Goal: Find specific page/section: Find specific page/section

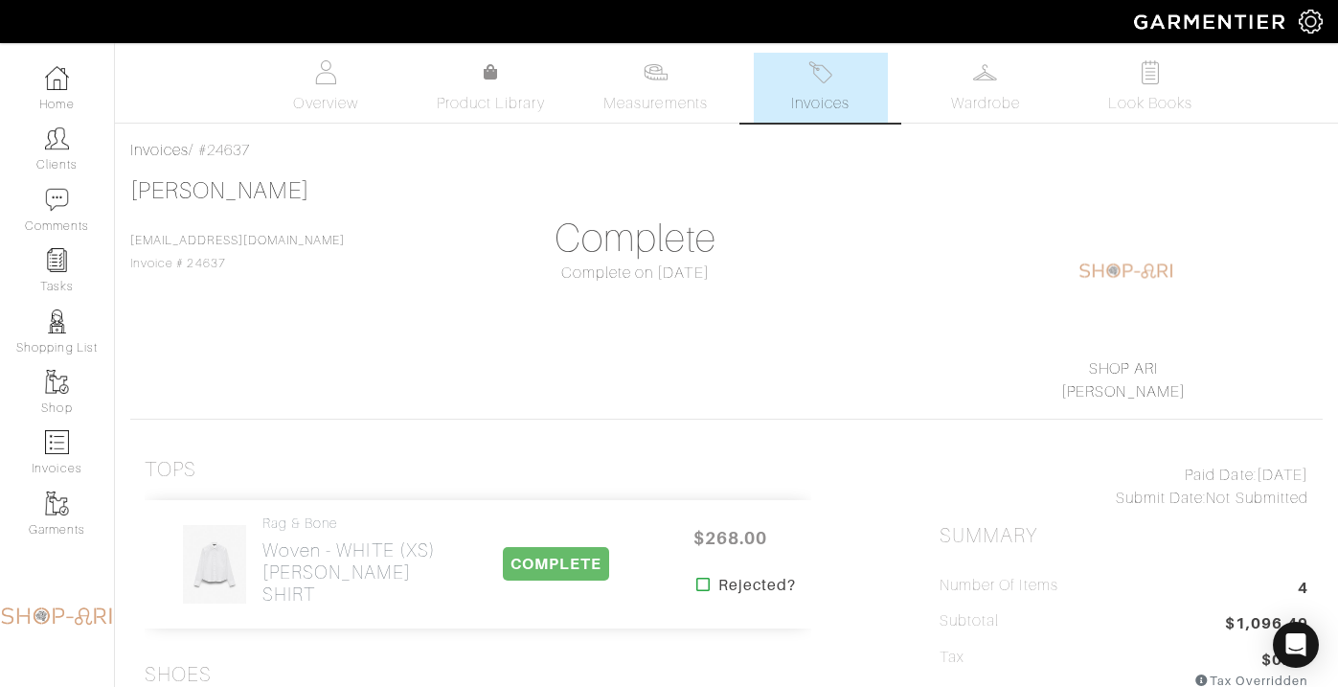
click at [788, 103] on link "Invoices" at bounding box center [821, 88] width 134 height 70
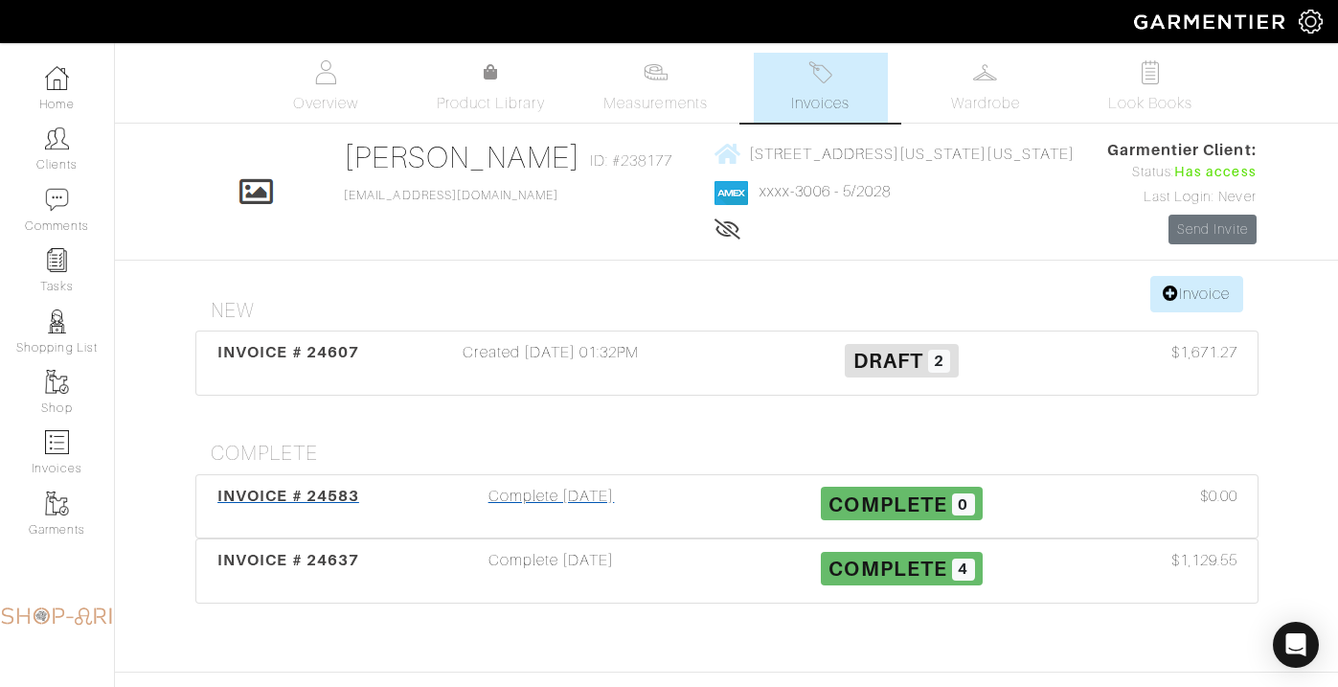
click at [526, 507] on div "Complete [DATE]" at bounding box center [551, 507] width 351 height 44
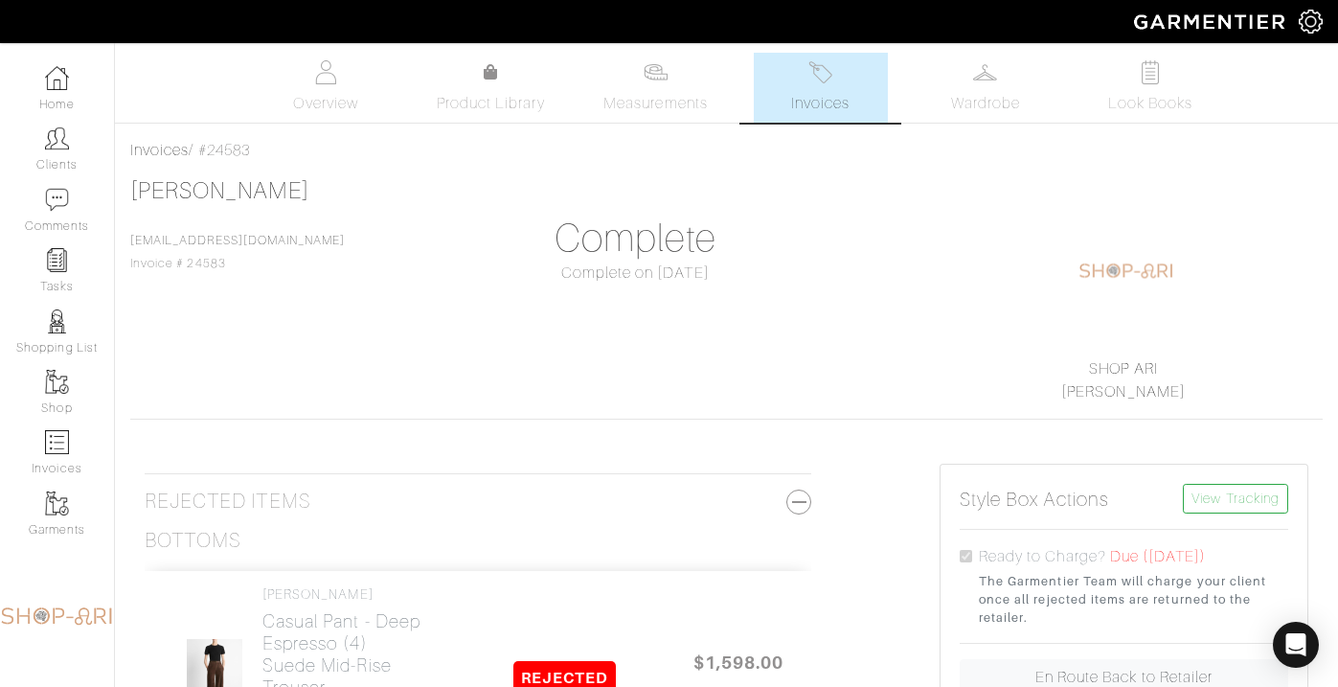
click at [803, 65] on link "Invoices" at bounding box center [821, 88] width 134 height 70
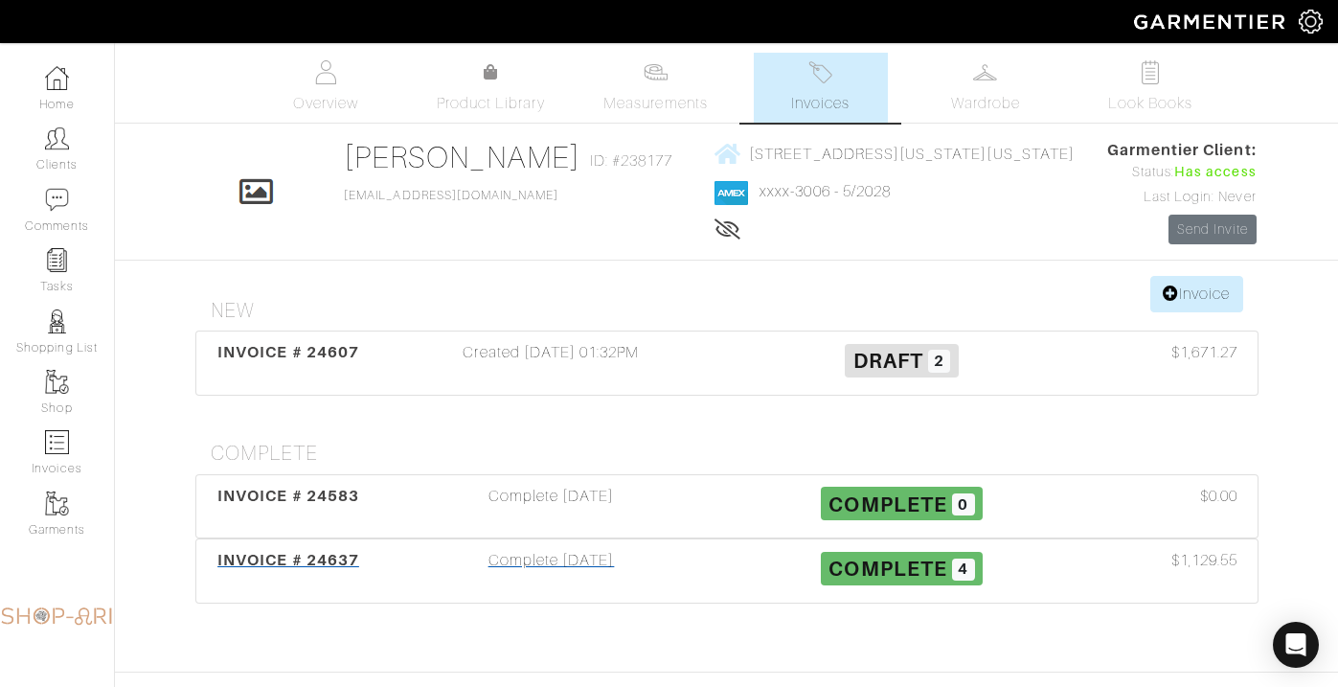
click at [526, 570] on div "Complete [DATE]" at bounding box center [551, 571] width 351 height 44
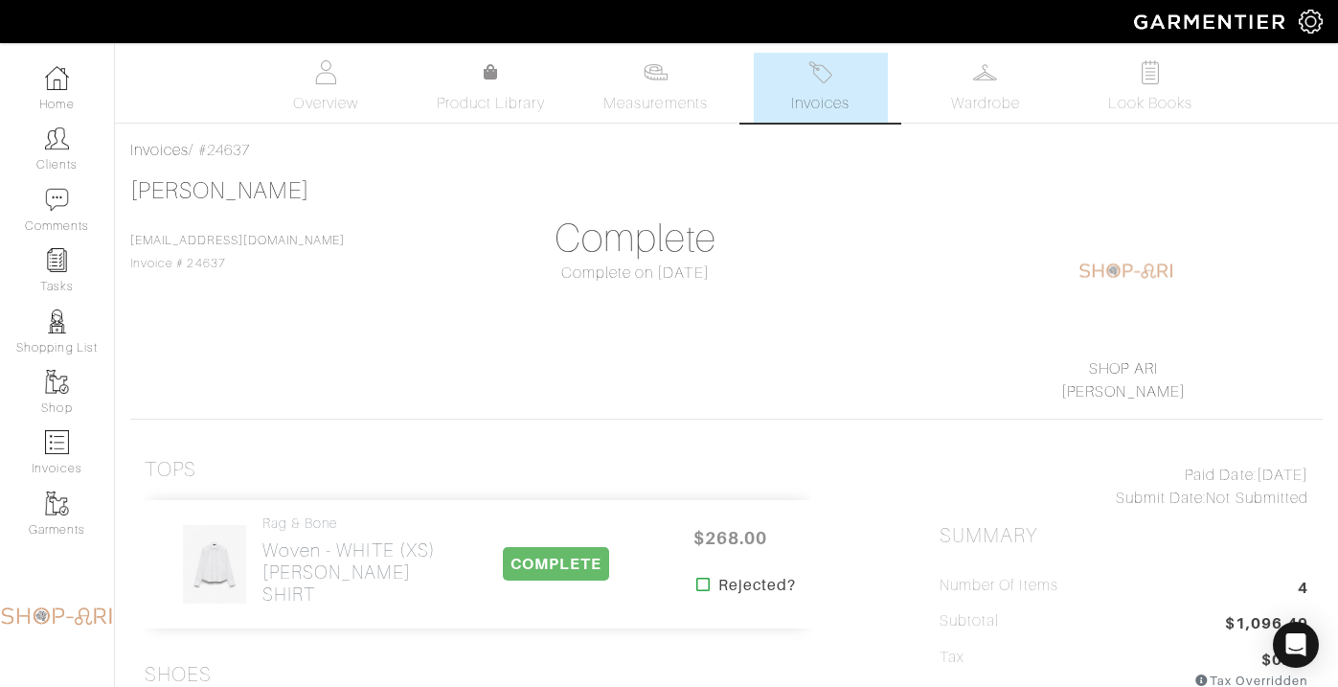
click at [815, 92] on span "Invoices" at bounding box center [820, 103] width 58 height 23
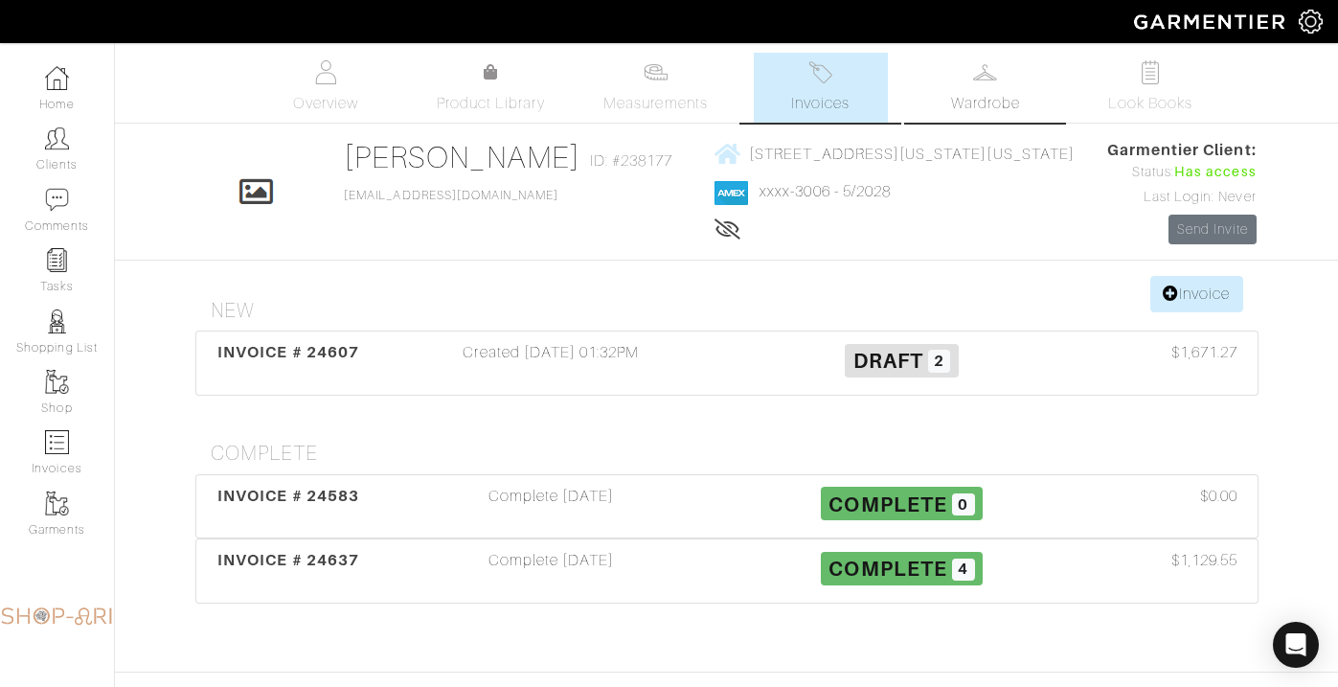
click at [959, 70] on link "Wardrobe" at bounding box center [985, 88] width 134 height 70
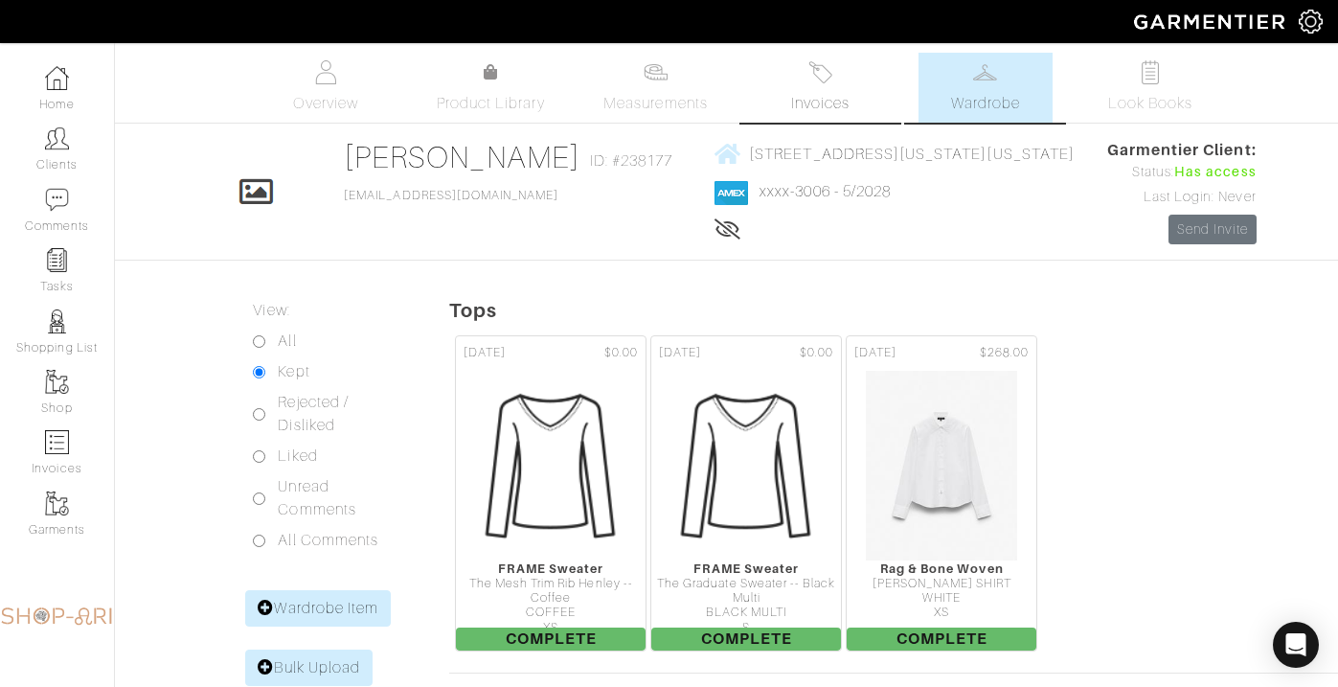
click at [811, 102] on span "Invoices" at bounding box center [820, 103] width 58 height 23
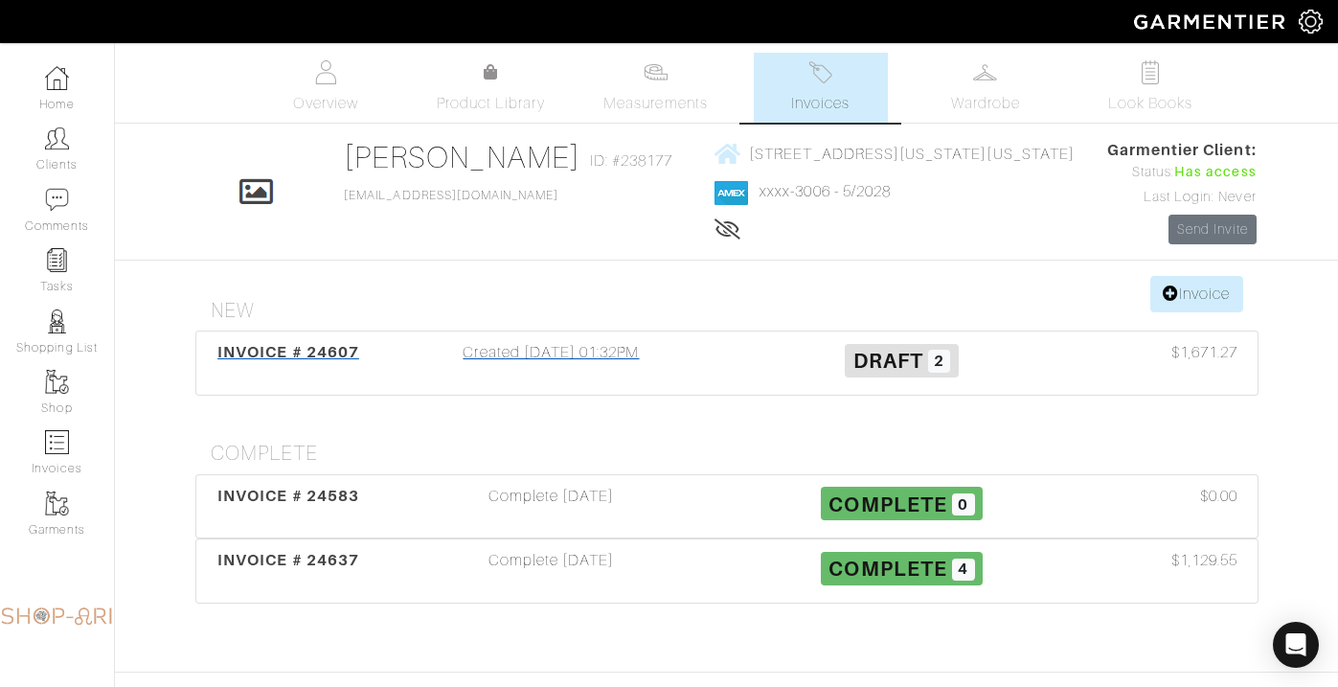
click at [602, 353] on div "Created [DATE] 01:32PM" at bounding box center [551, 363] width 351 height 44
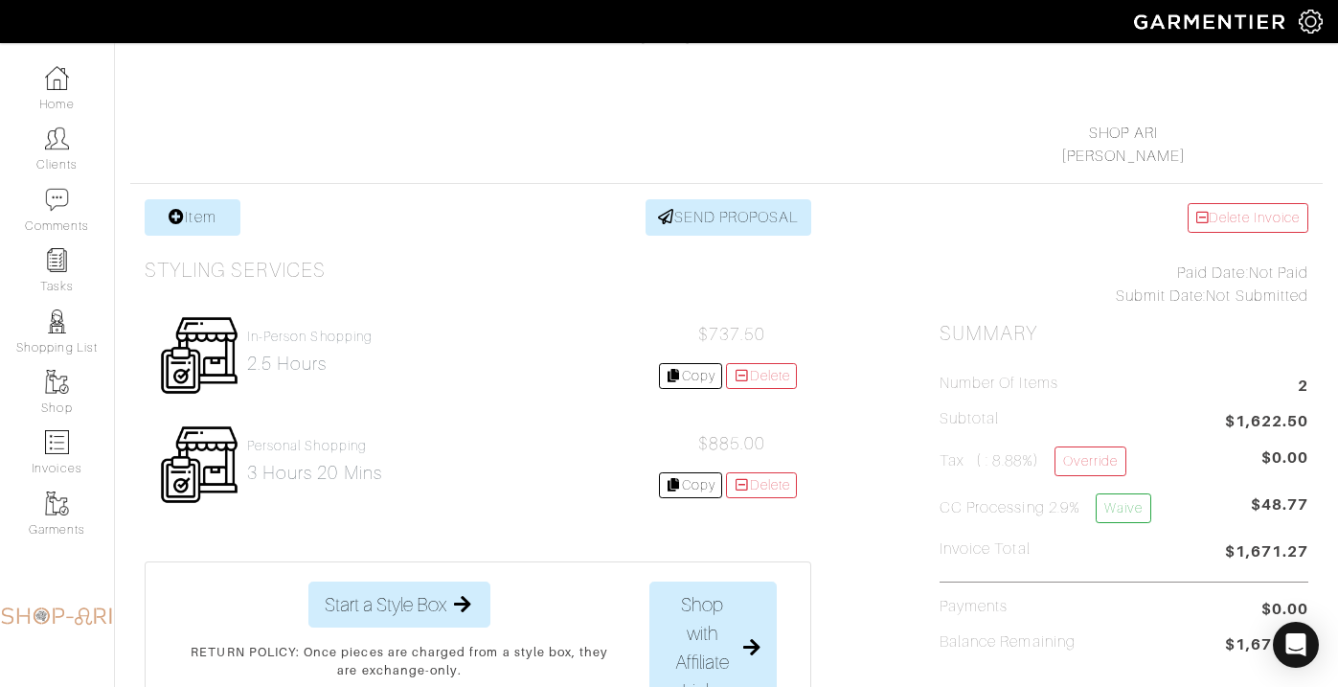
scroll to position [238, 0]
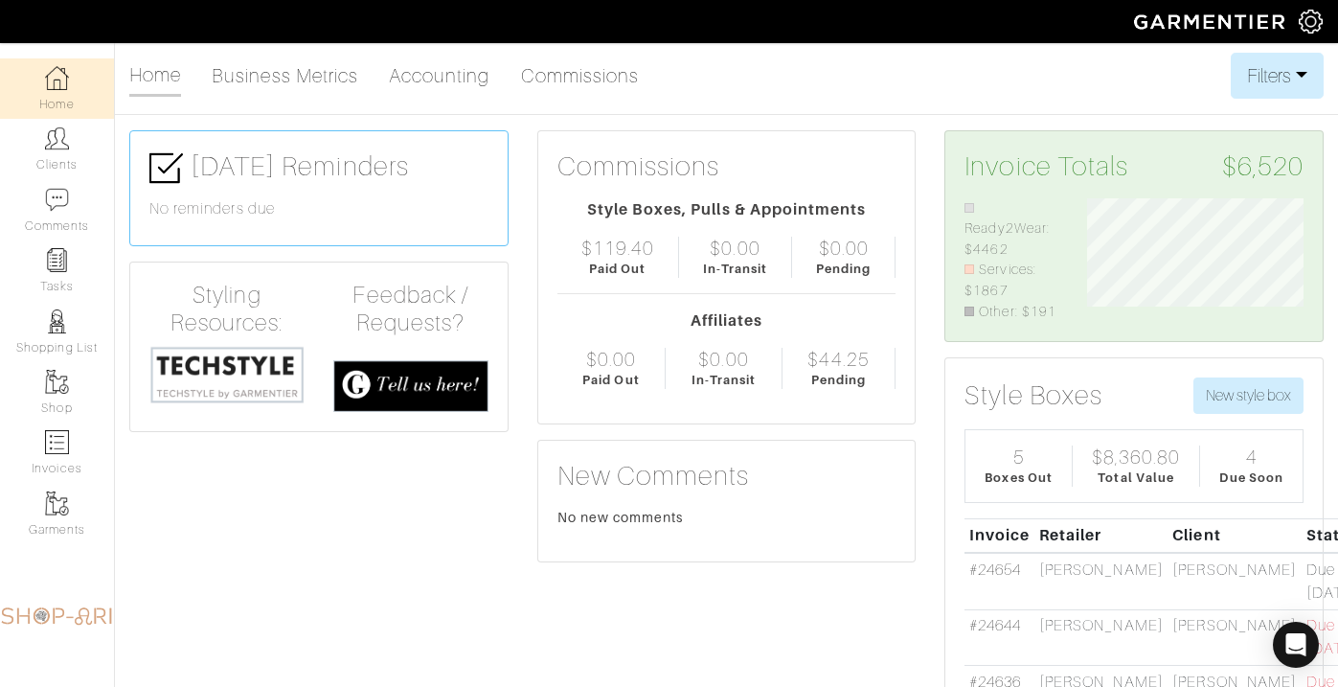
scroll to position [124, 244]
click at [36, 140] on link "Clients" at bounding box center [57, 149] width 114 height 60
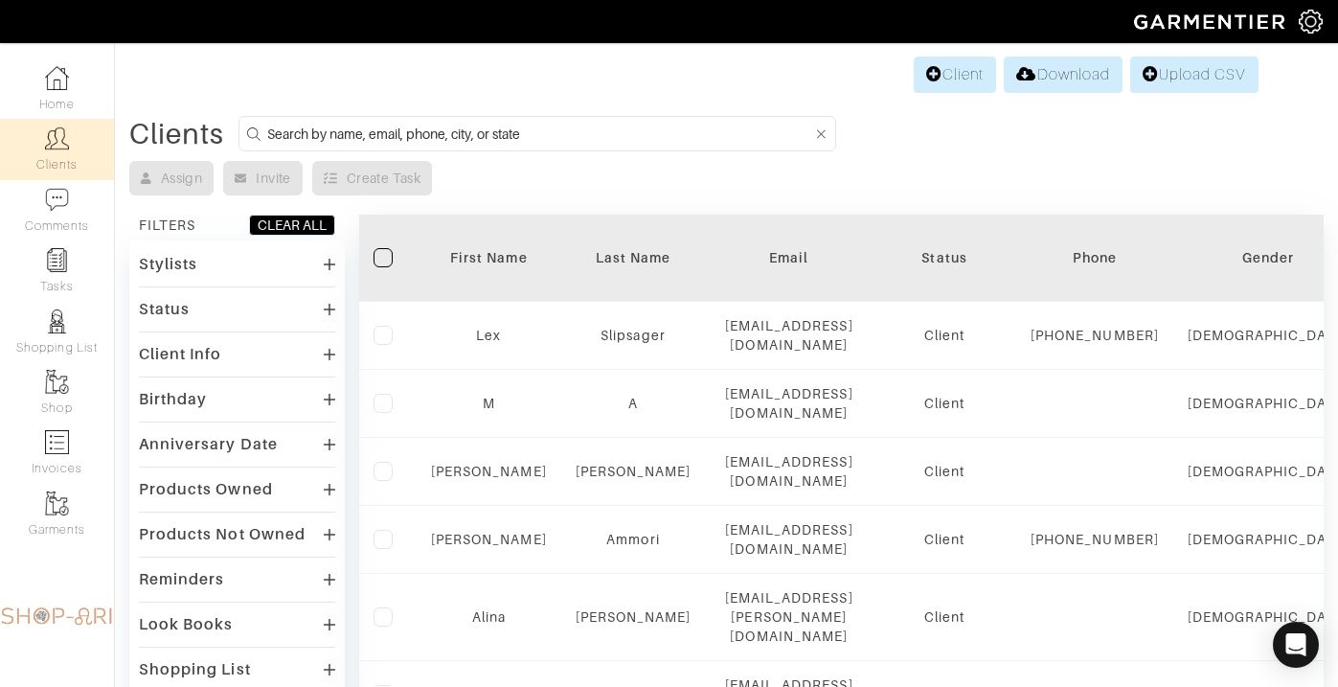
click at [351, 135] on input at bounding box center [539, 134] width 545 height 24
type input "nilam"
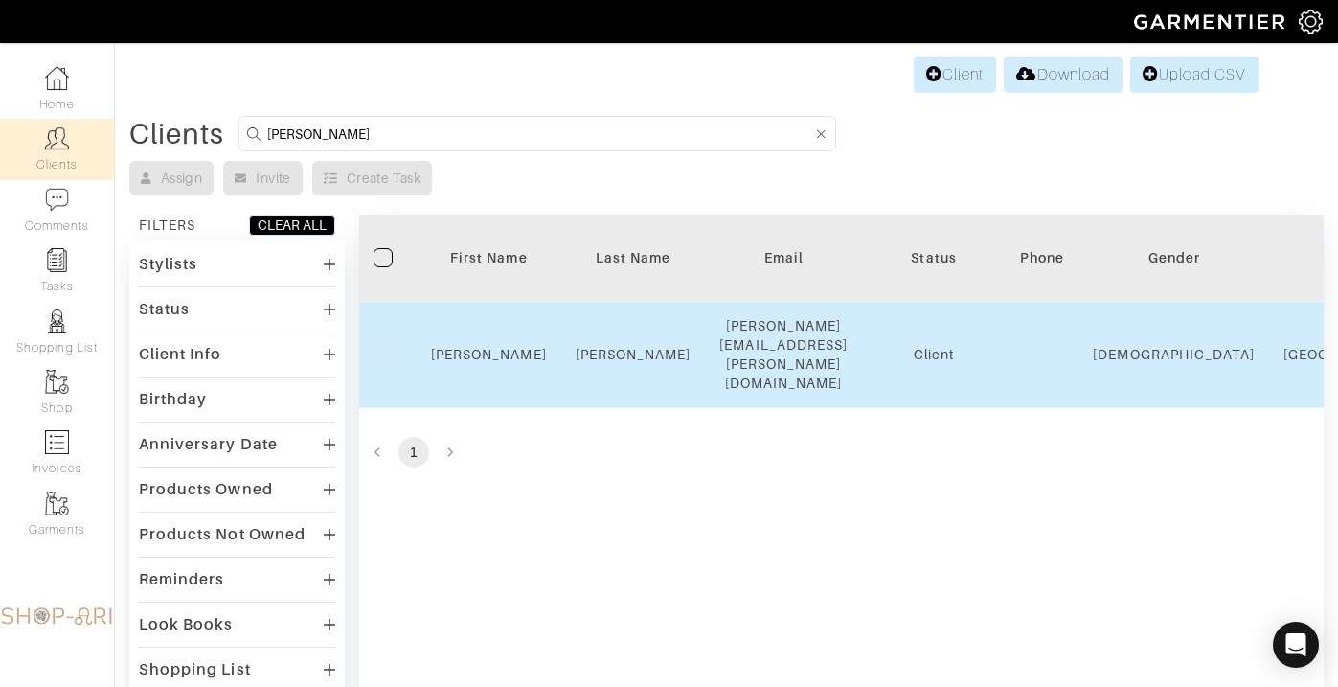
click at [488, 345] on div "Nilam" at bounding box center [489, 354] width 116 height 19
click at [488, 347] on link "Nilam" at bounding box center [489, 354] width 116 height 15
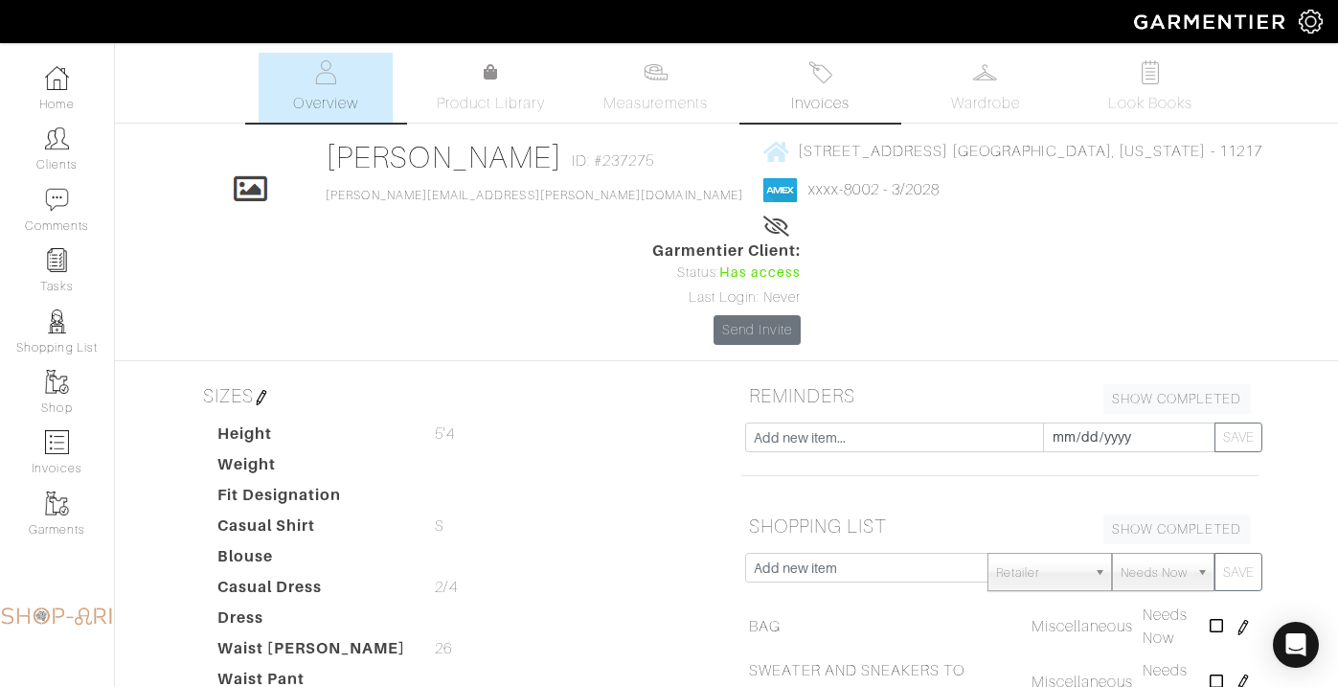
click at [827, 67] on img at bounding box center [820, 72] width 24 height 24
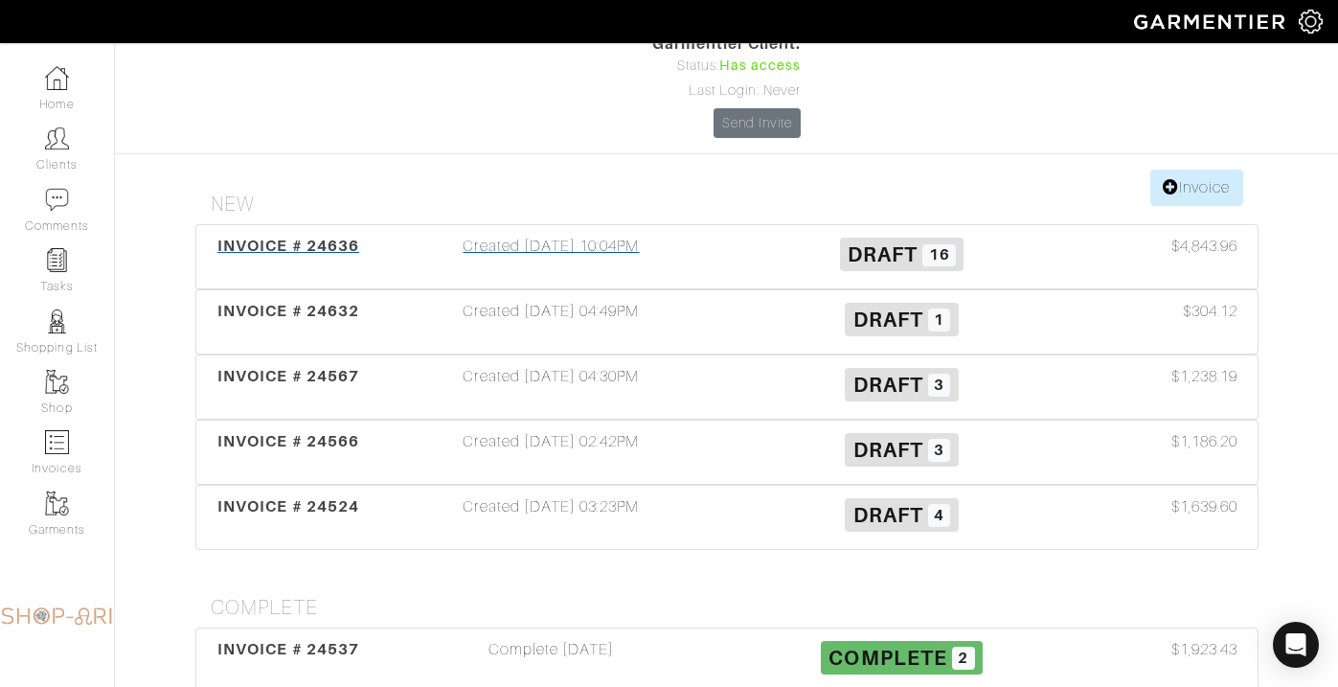
scroll to position [250, 0]
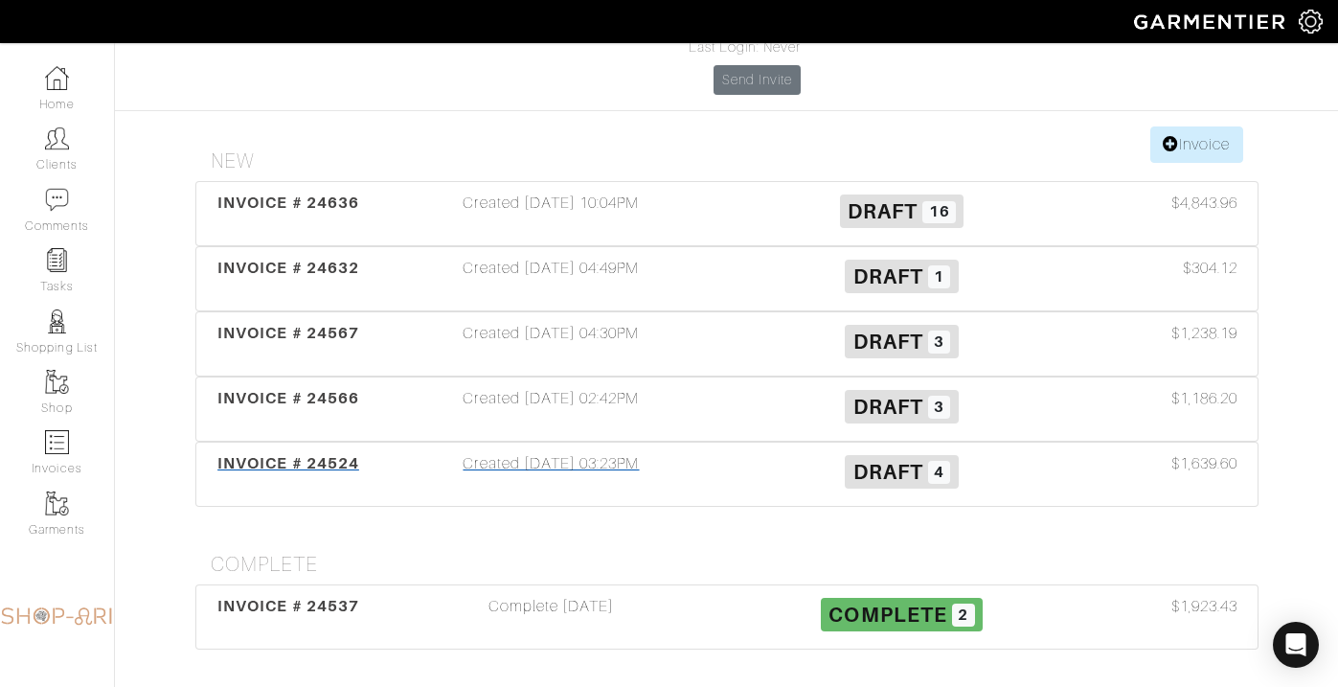
click at [588, 452] on div "Created [DATE] 03:23PM" at bounding box center [551, 474] width 351 height 44
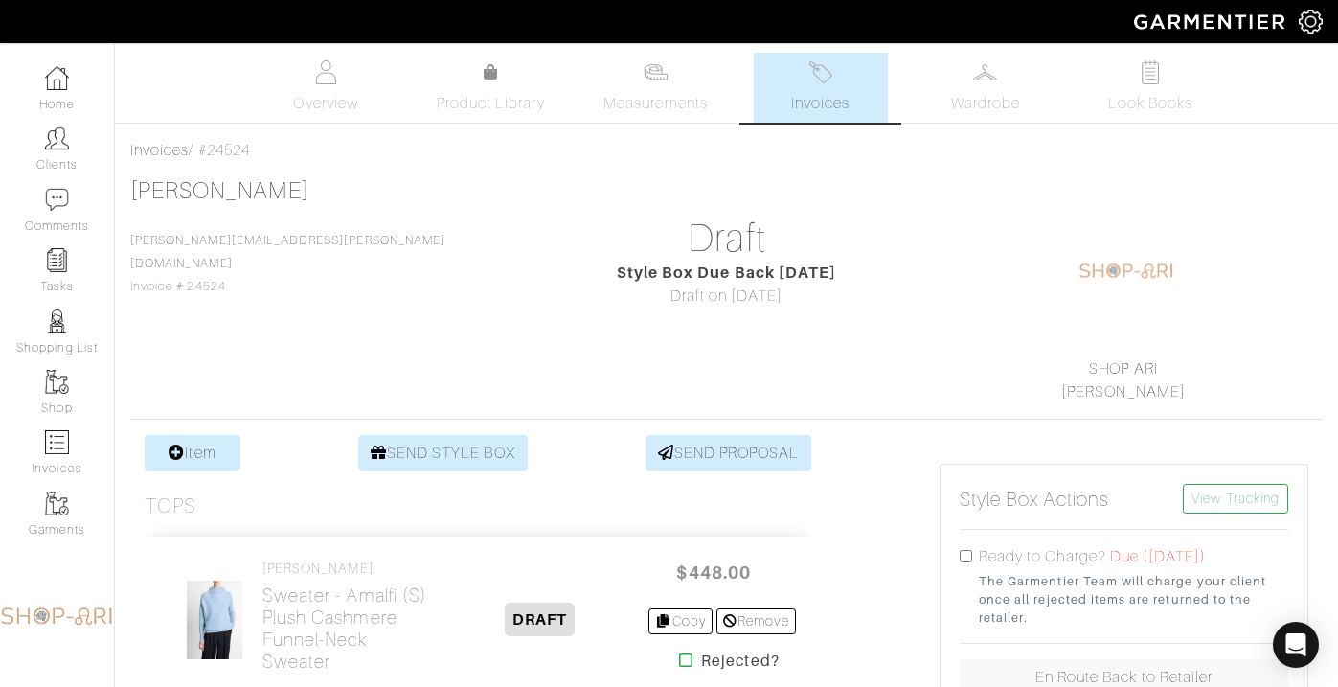
click at [804, 102] on span "Invoices" at bounding box center [820, 103] width 58 height 23
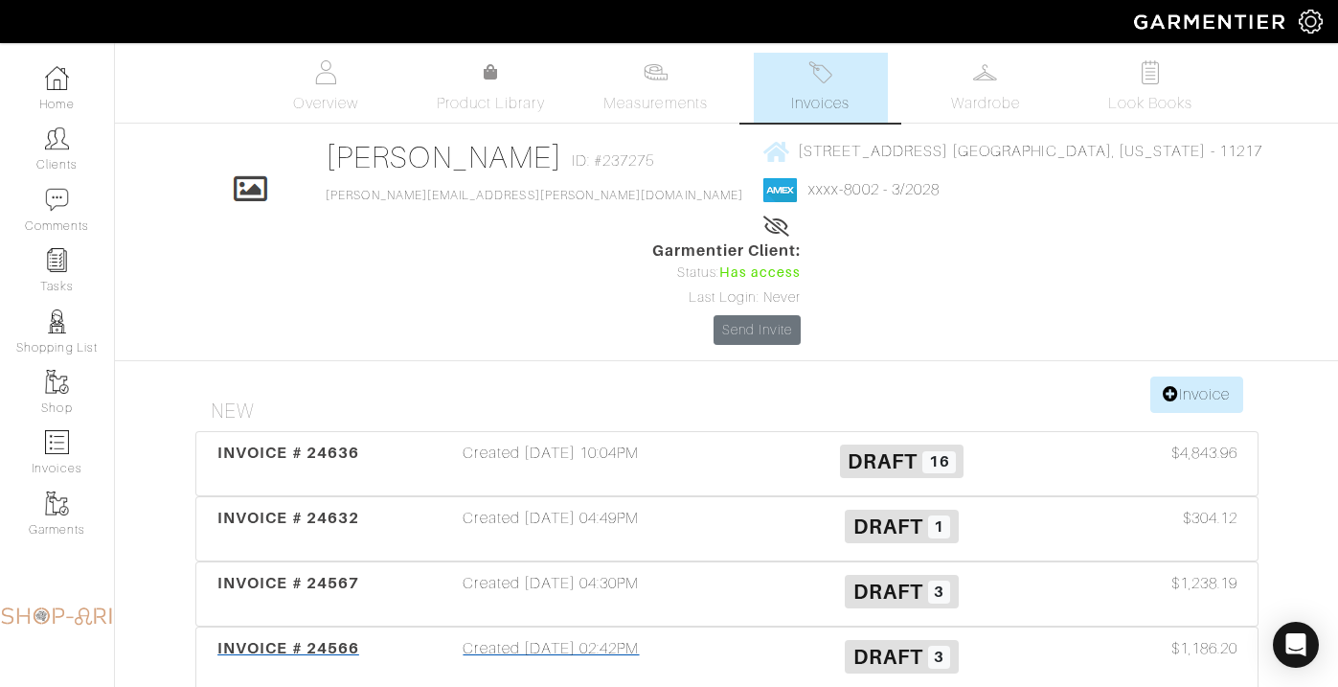
click at [533, 637] on div "Created 09/15/25 02:42PM" at bounding box center [551, 659] width 351 height 44
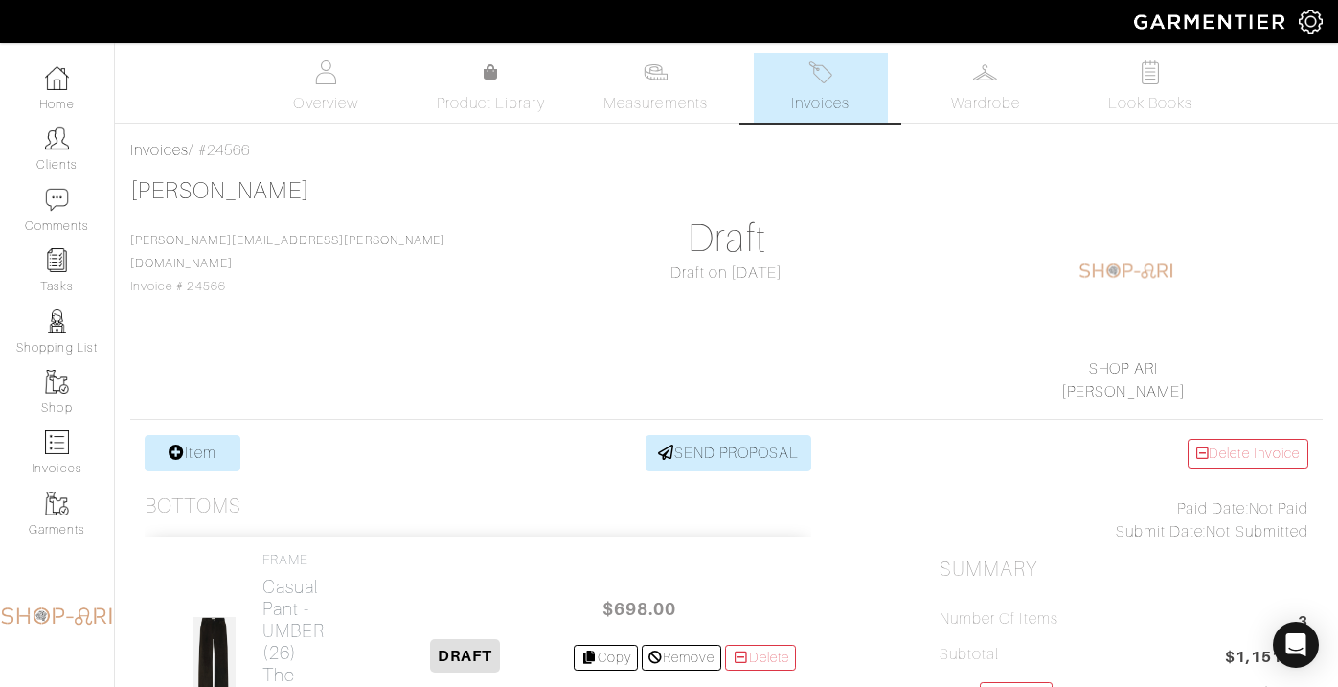
click at [808, 74] on img at bounding box center [820, 72] width 24 height 24
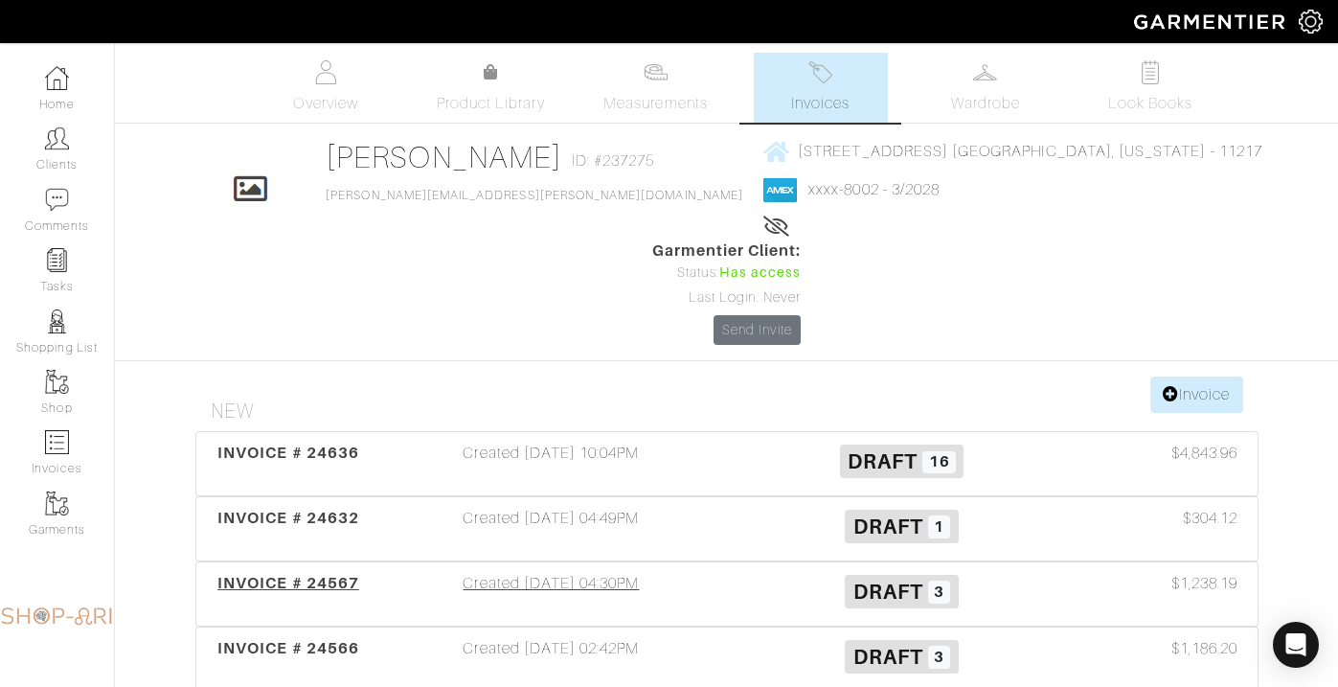
click at [526, 572] on div "Created 09/15/25 04:30PM" at bounding box center [551, 594] width 351 height 44
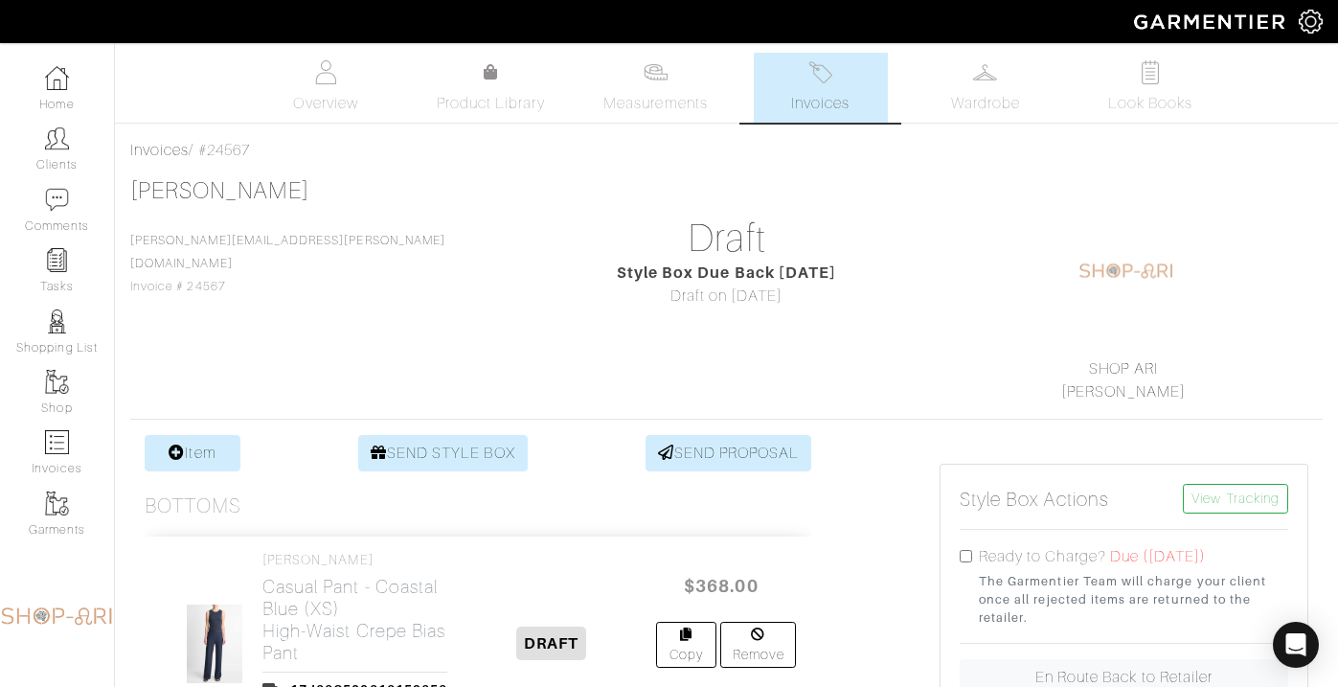
click at [842, 102] on span "Invoices" at bounding box center [820, 103] width 58 height 23
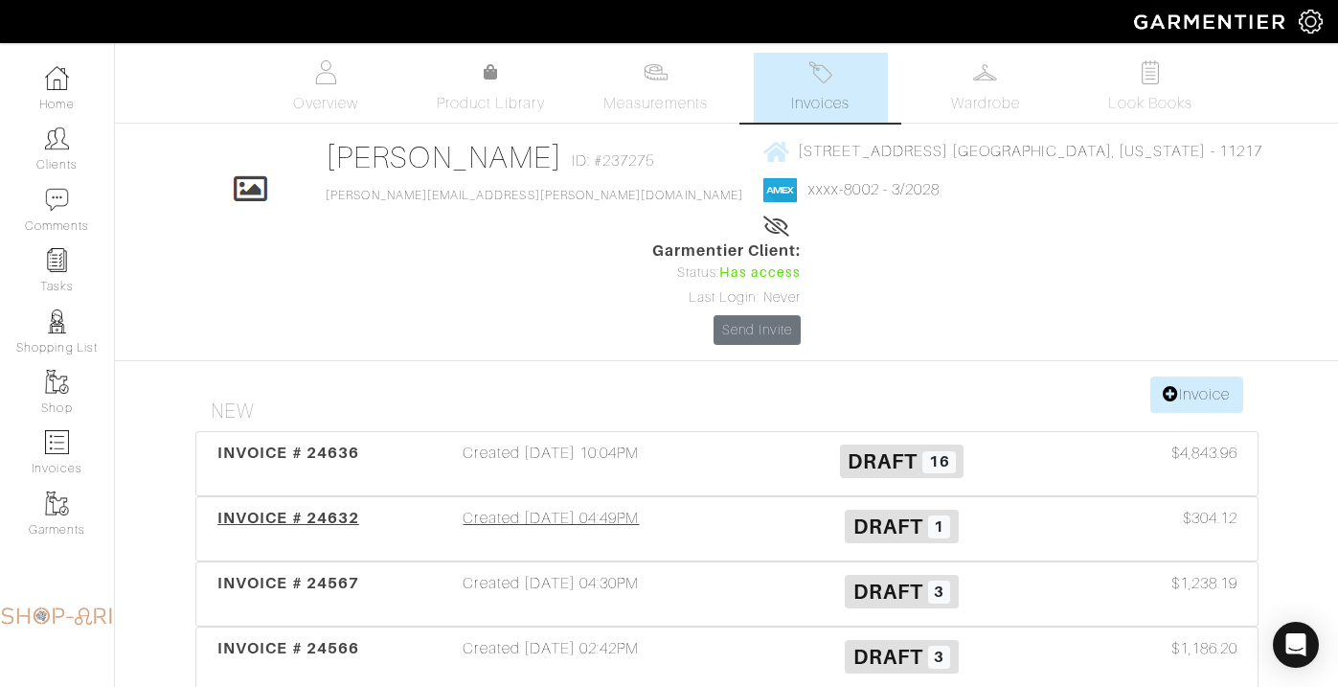
click at [580, 507] on div "Created 09/21/25 04:49PM" at bounding box center [551, 529] width 351 height 44
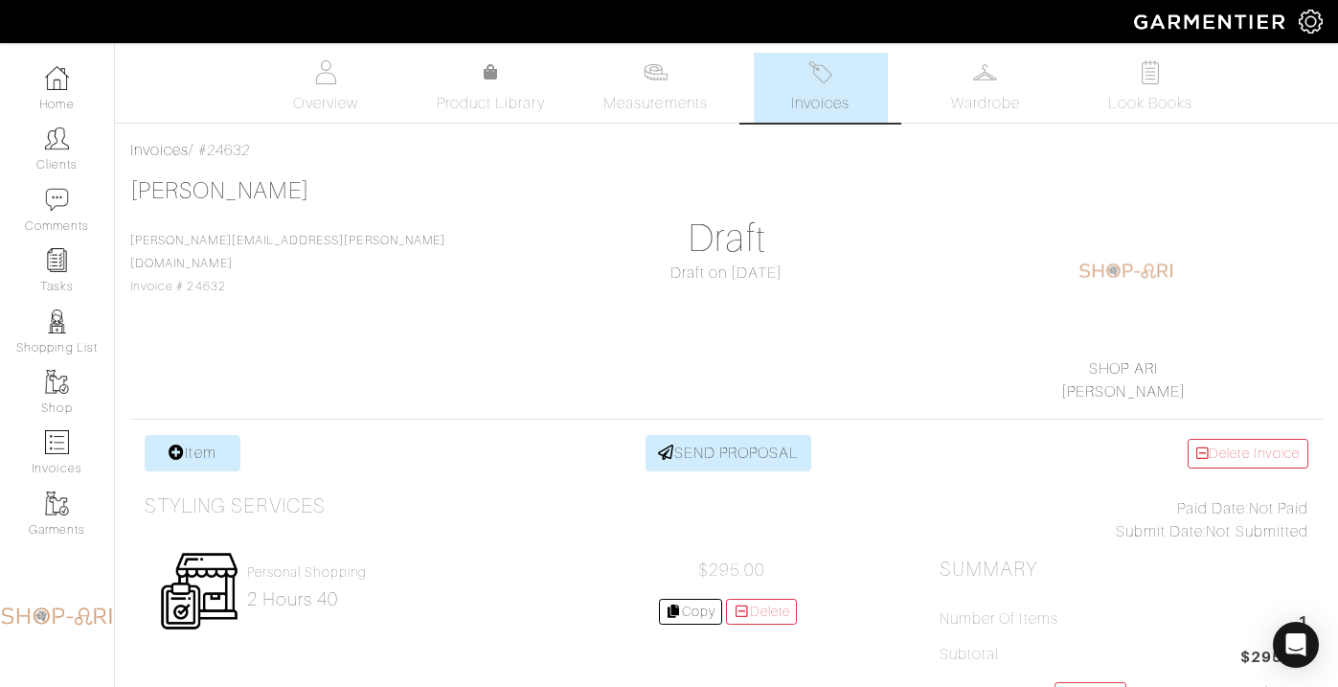
click at [795, 91] on link "Invoices" at bounding box center [821, 88] width 134 height 70
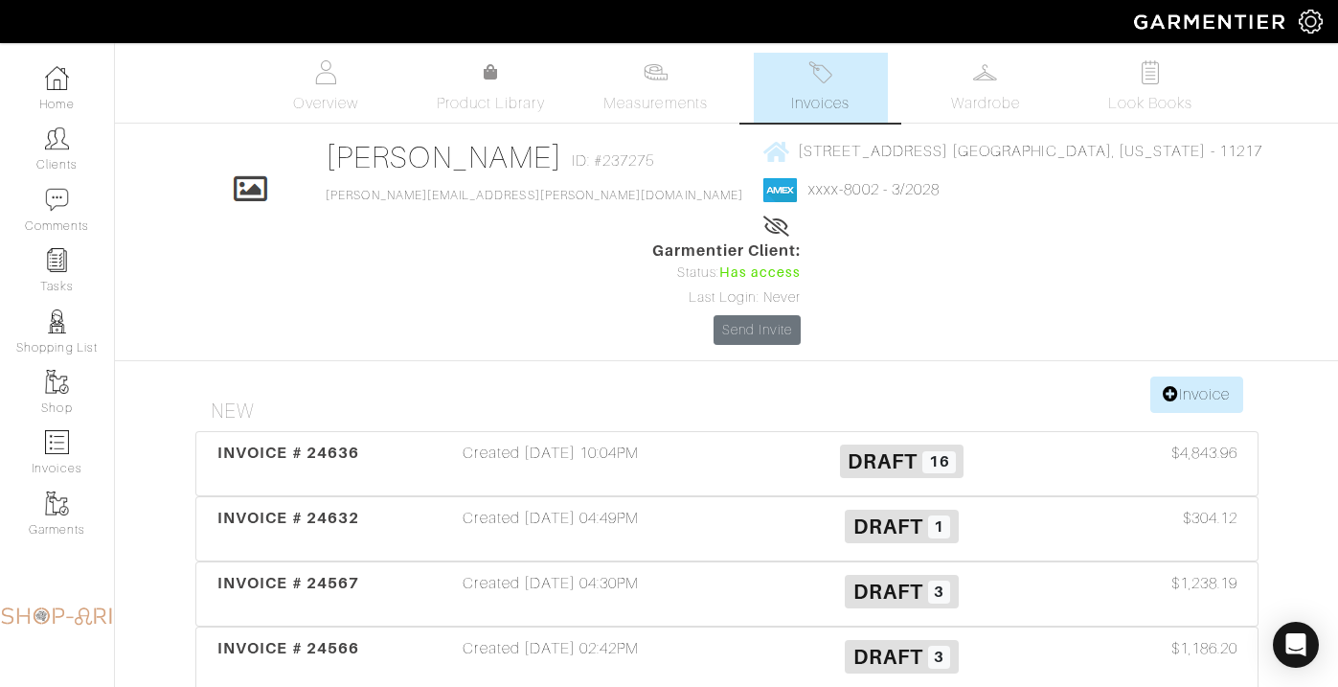
click at [623, 442] on div "Created 09/21/25 10:04PM" at bounding box center [551, 464] width 351 height 44
click at [625, 432] on div "INVOICE # 24636 Created 09/21/25 10:04PM Draft 16 $4,843.96" at bounding box center [726, 463] width 1061 height 63
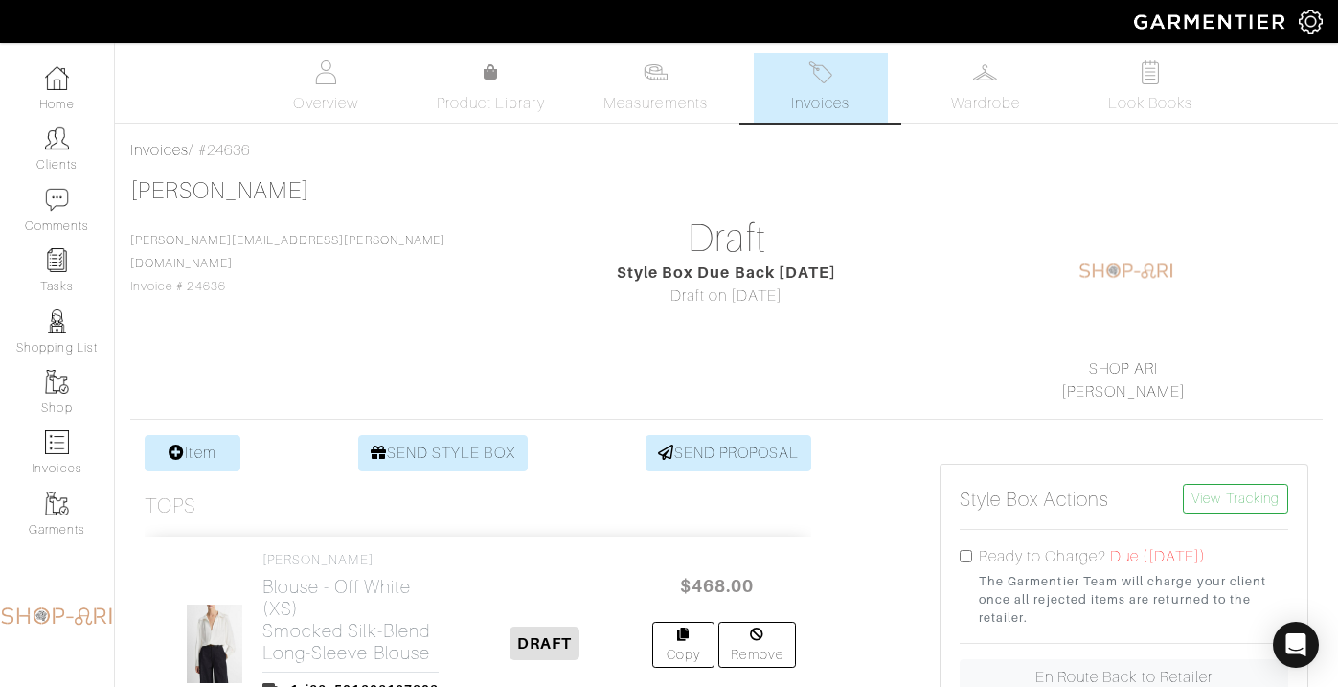
click at [820, 89] on link "Invoices" at bounding box center [821, 88] width 134 height 70
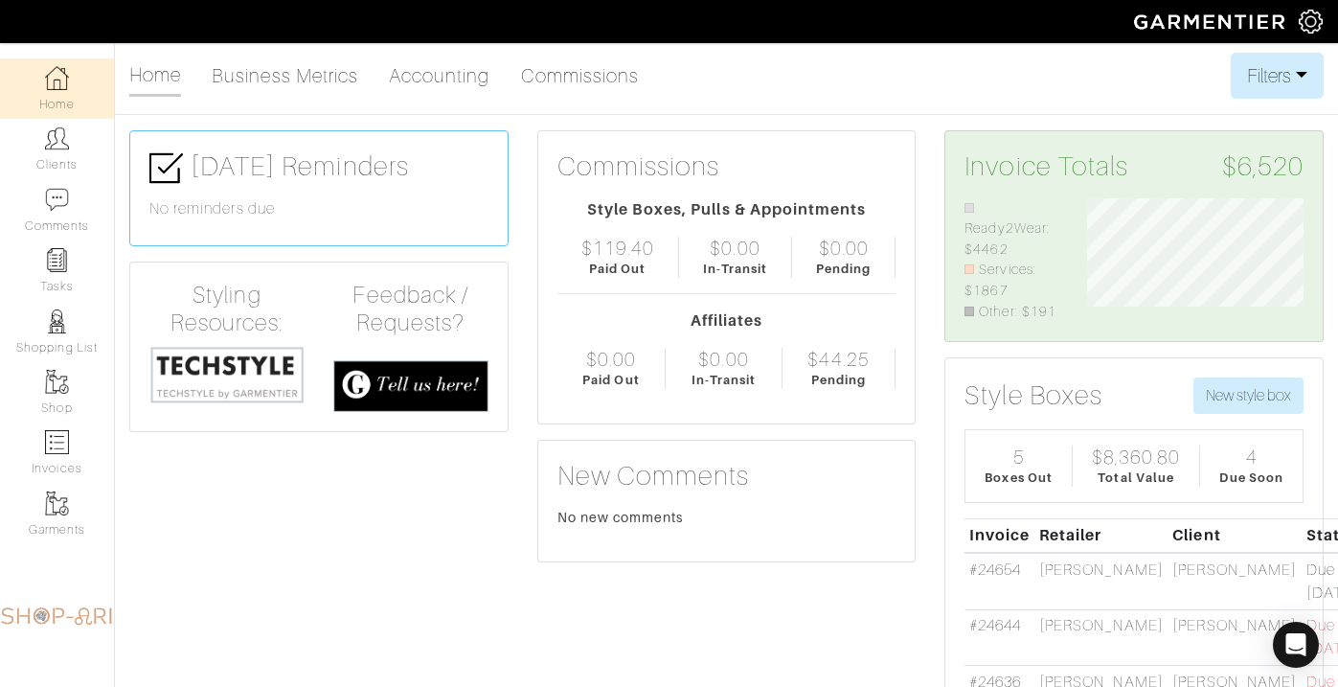
scroll to position [124, 244]
click at [63, 154] on link "Clients" at bounding box center [57, 149] width 114 height 60
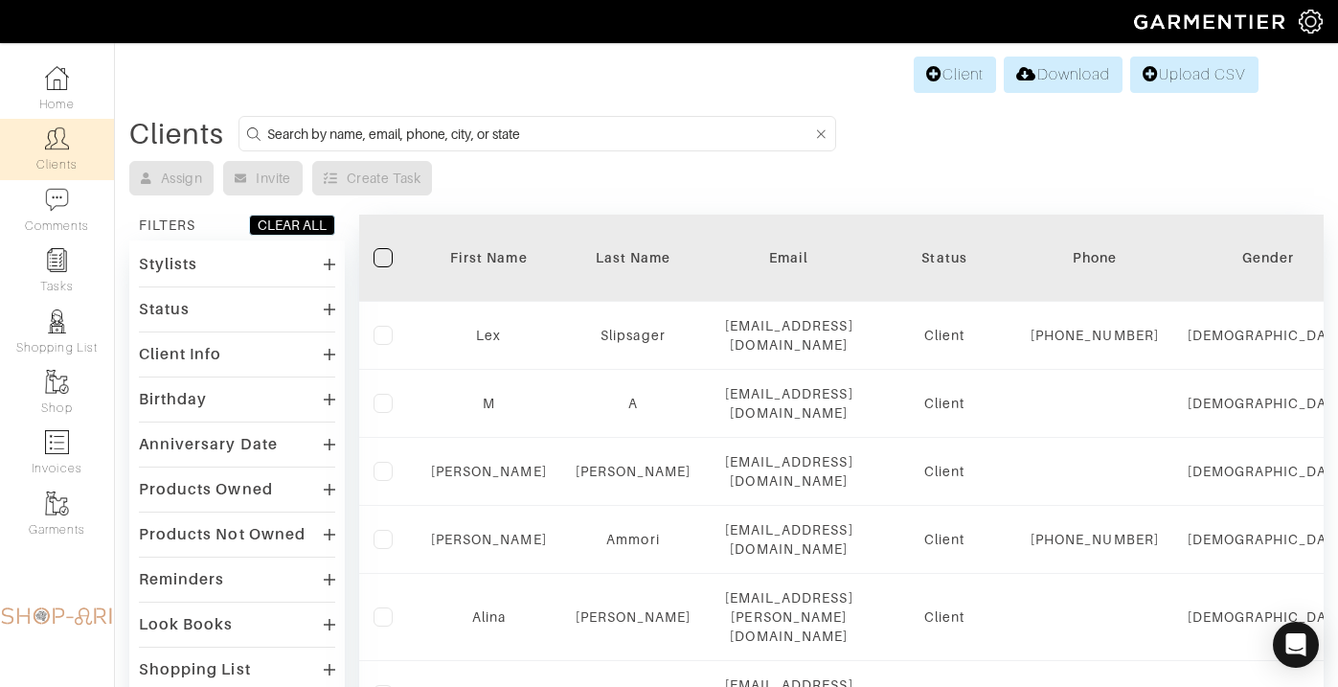
click at [406, 116] on form at bounding box center [537, 133] width 598 height 35
click at [399, 133] on input at bounding box center [539, 134] width 545 height 24
type input "kaitlin"
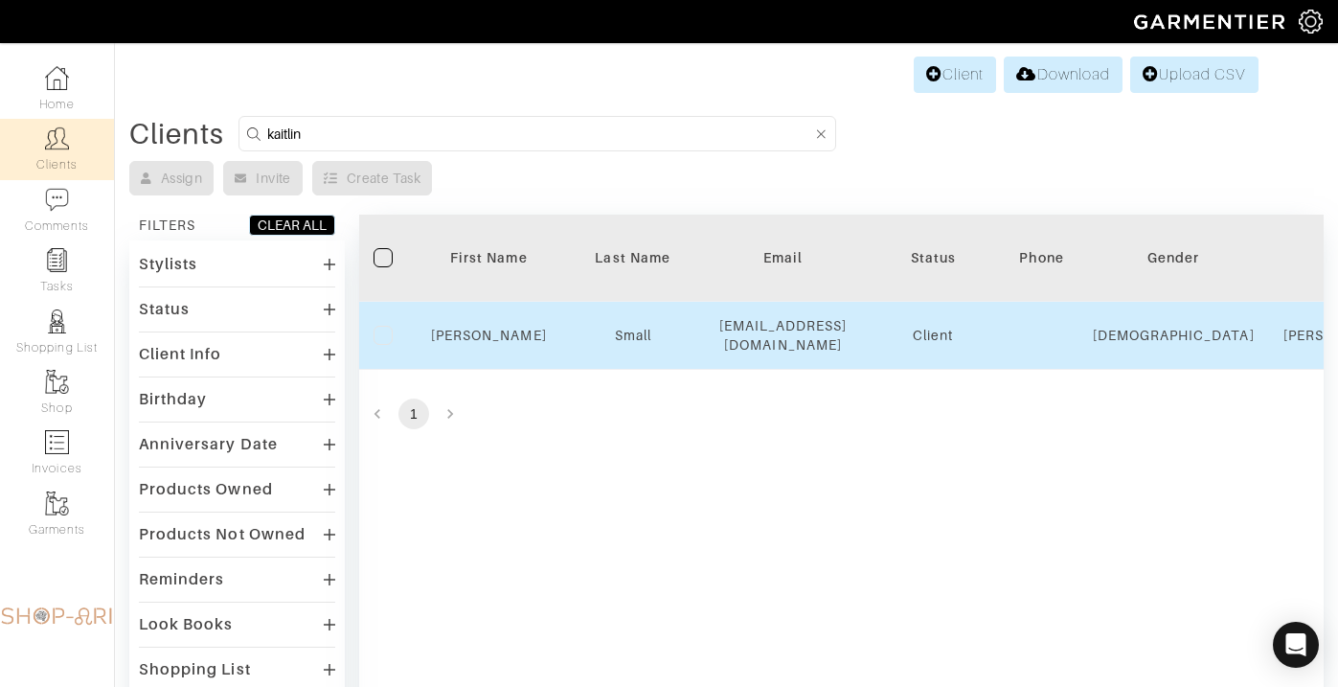
click at [491, 324] on td "Kaitlin" at bounding box center [489, 336] width 145 height 68
click at [491, 336] on link "Kaitlin" at bounding box center [489, 335] width 116 height 15
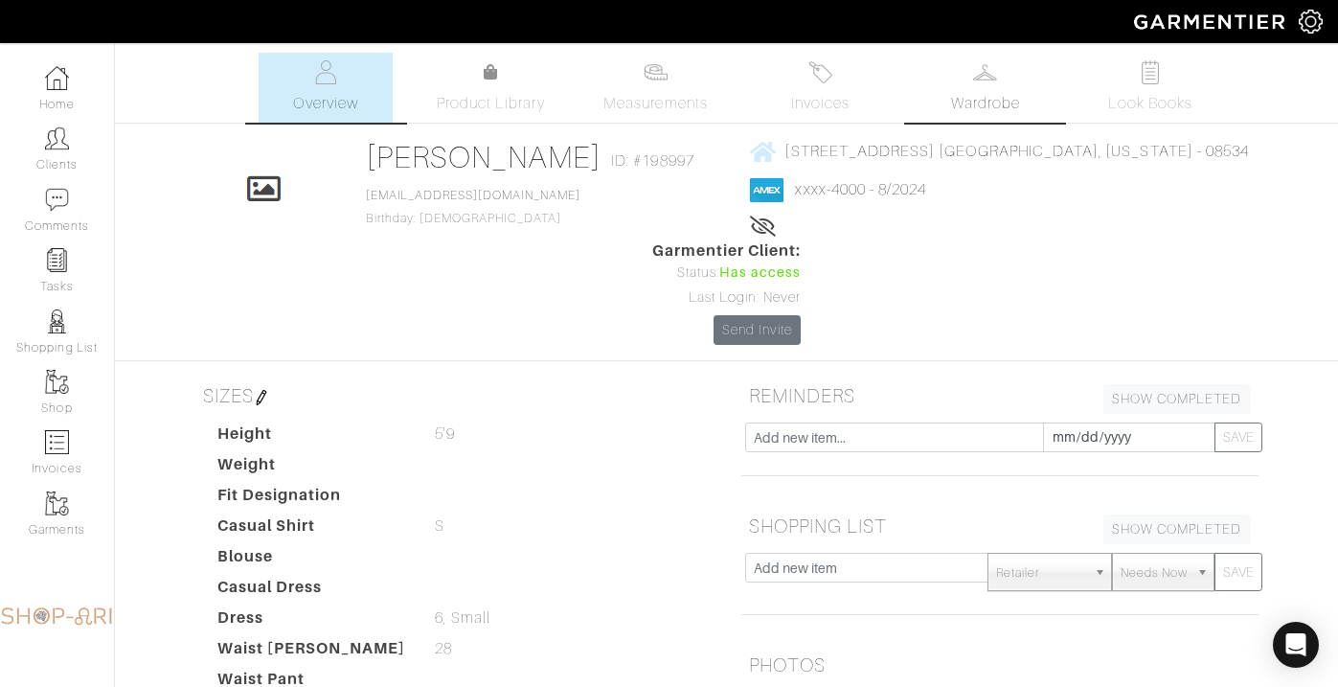
click at [952, 121] on link "Wardrobe" at bounding box center [985, 88] width 134 height 70
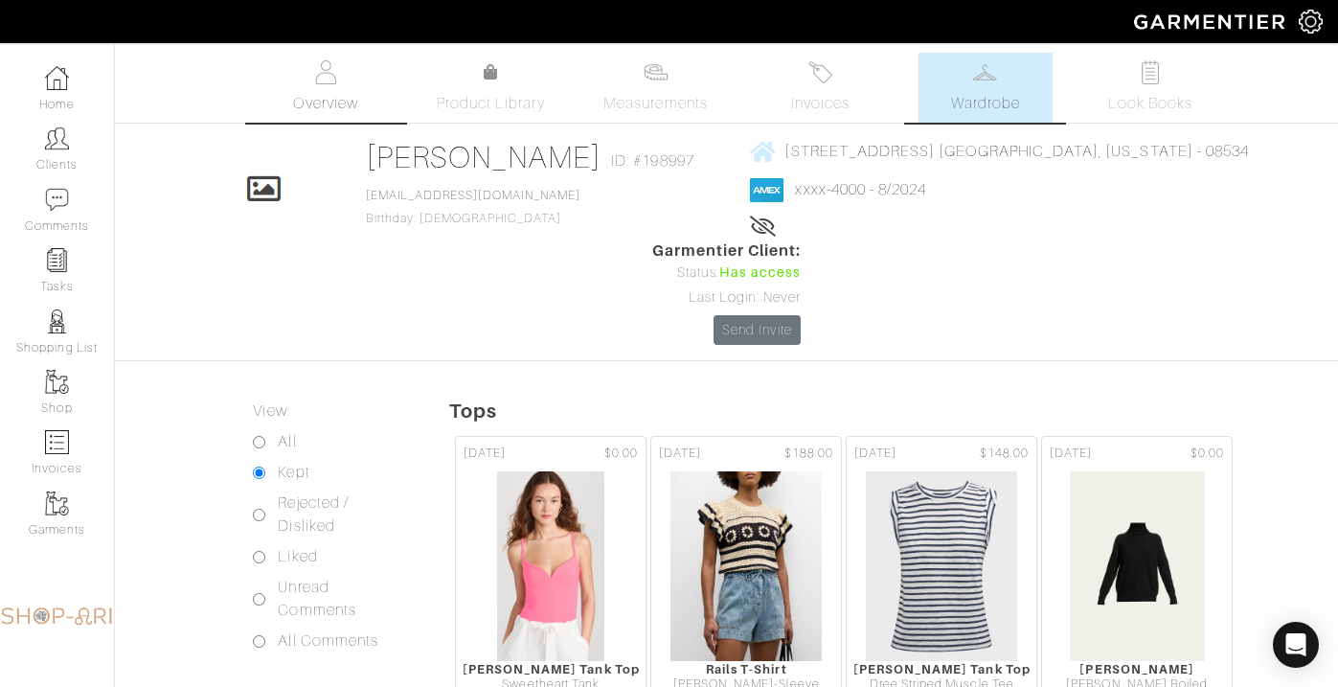
click at [359, 75] on link "Overview" at bounding box center [326, 88] width 134 height 70
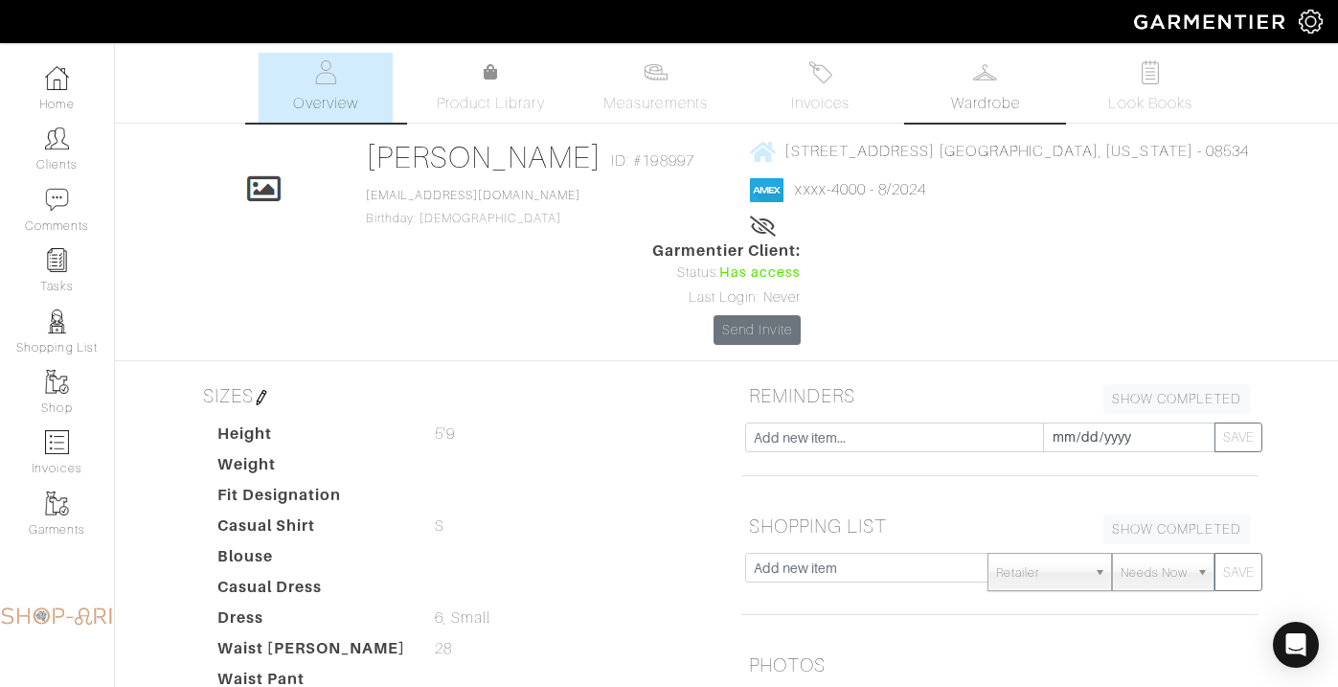
click at [999, 61] on link "Wardrobe" at bounding box center [985, 88] width 134 height 70
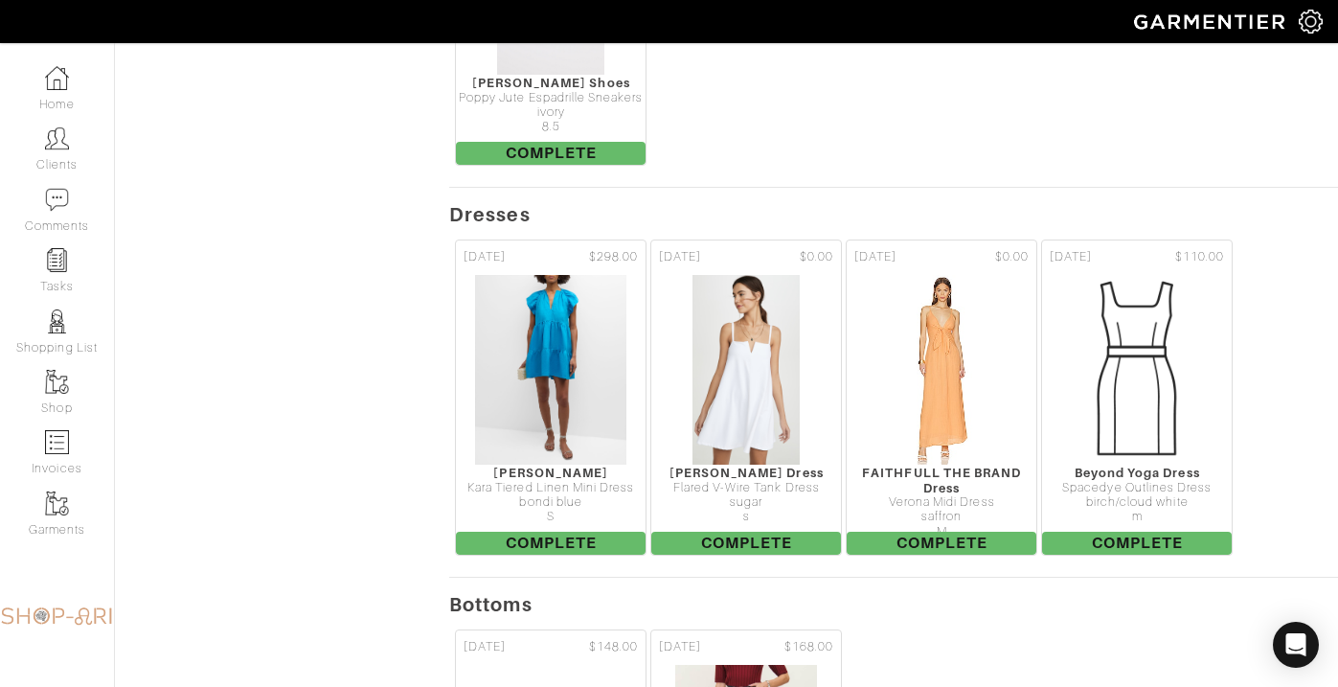
scroll to position [1381, 0]
